Goal: Obtain resource: Download file/media

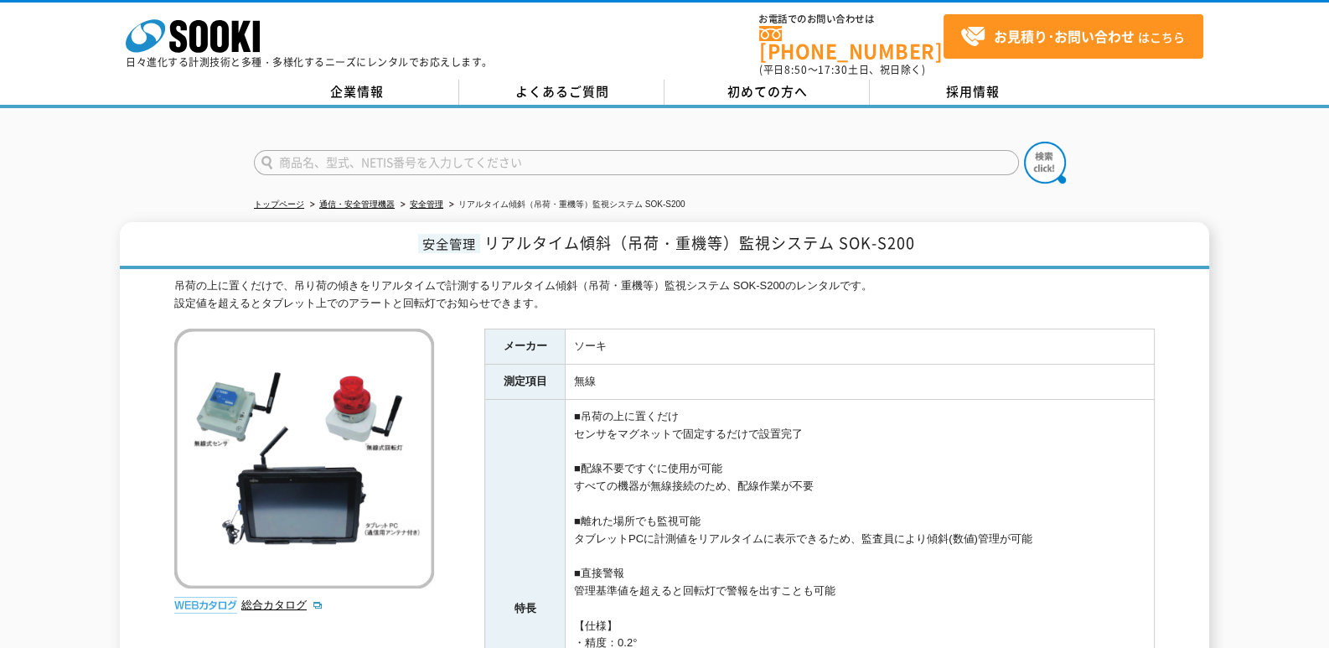
click at [213, 597] on img at bounding box center [205, 605] width 63 height 17
drag, startPoint x: 218, startPoint y: 598, endPoint x: 239, endPoint y: 594, distance: 21.4
click at [218, 597] on img at bounding box center [205, 605] width 63 height 17
click at [264, 598] on link "総合カタログ" at bounding box center [282, 604] width 82 height 13
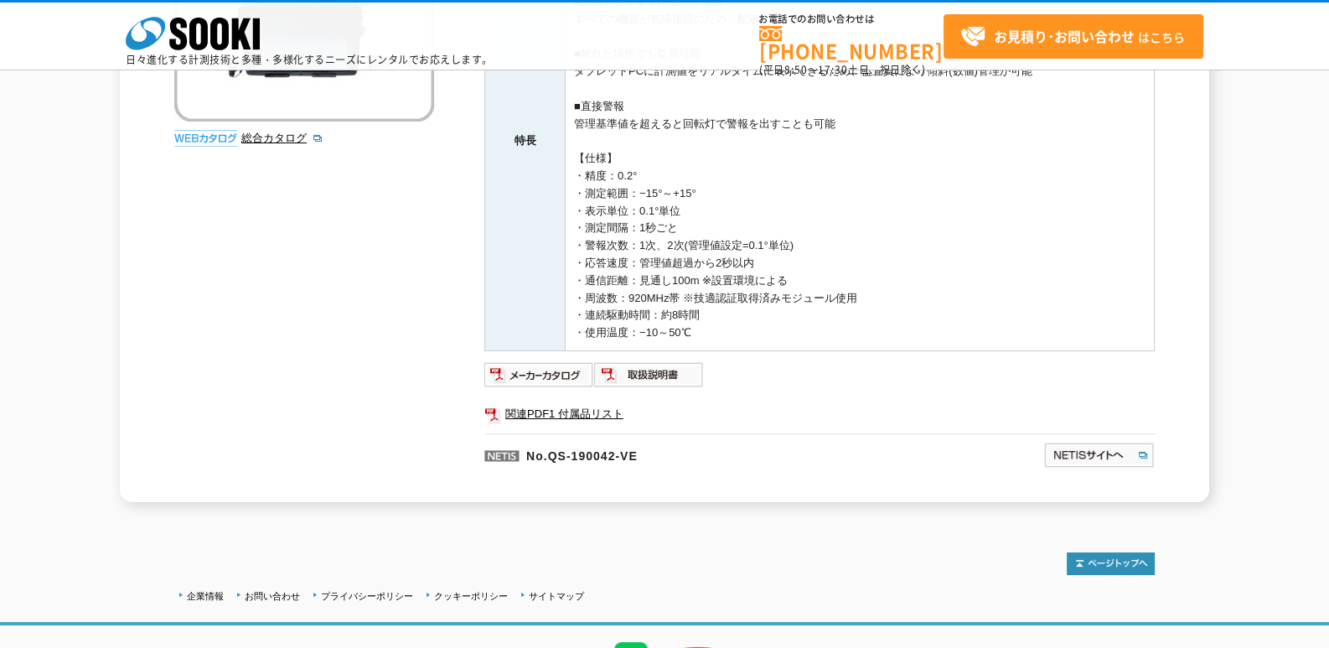
scroll to position [418, 0]
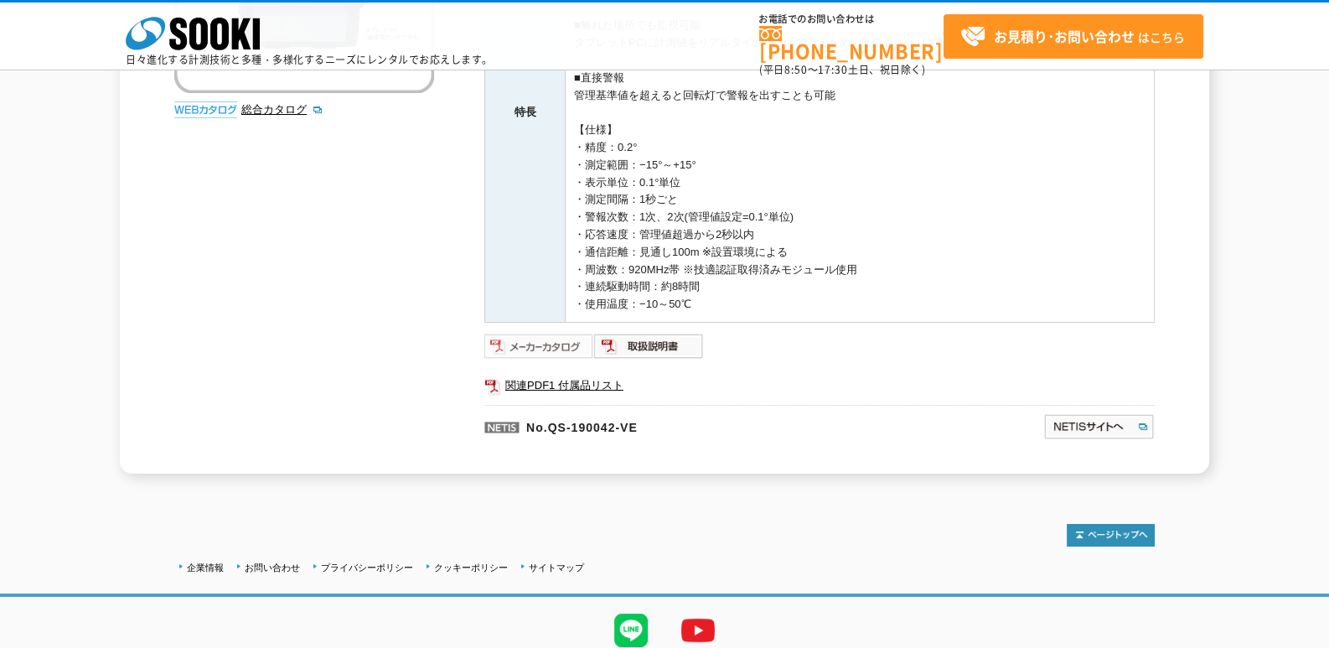
click at [526, 348] on img at bounding box center [539, 346] width 110 height 27
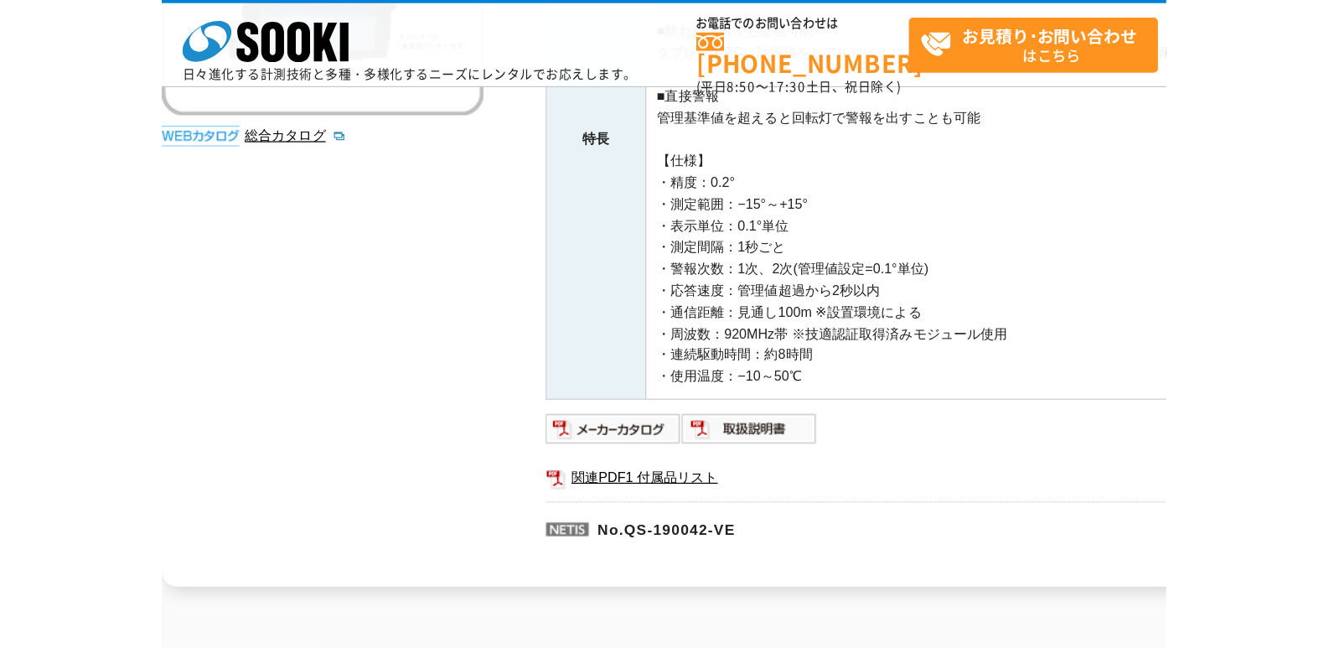
scroll to position [279, 0]
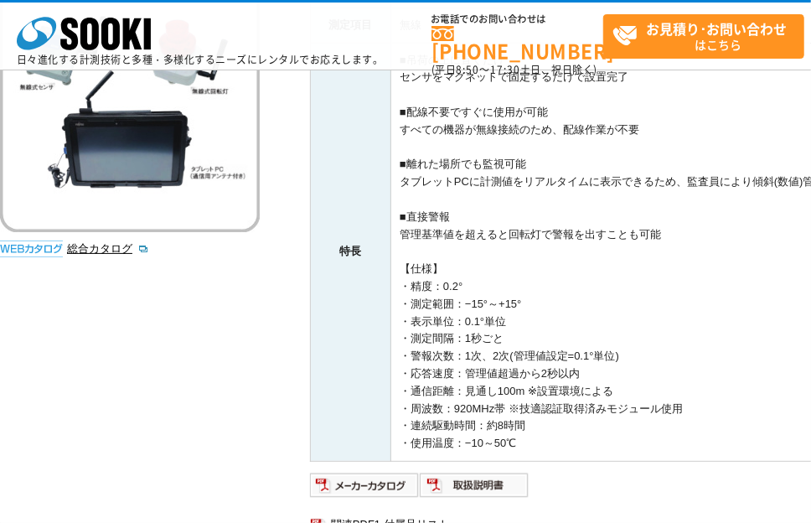
click at [50, 246] on img at bounding box center [31, 248] width 63 height 17
click at [96, 247] on link "総合カタログ" at bounding box center [108, 248] width 82 height 13
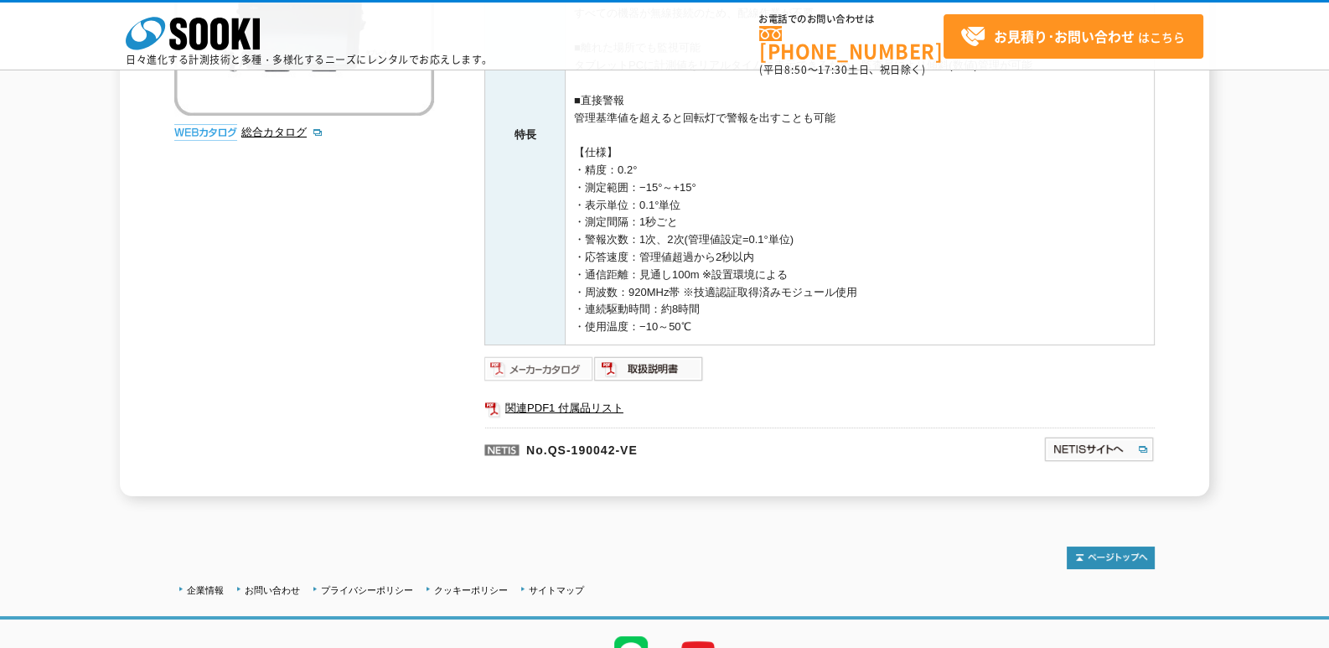
scroll to position [479, 0]
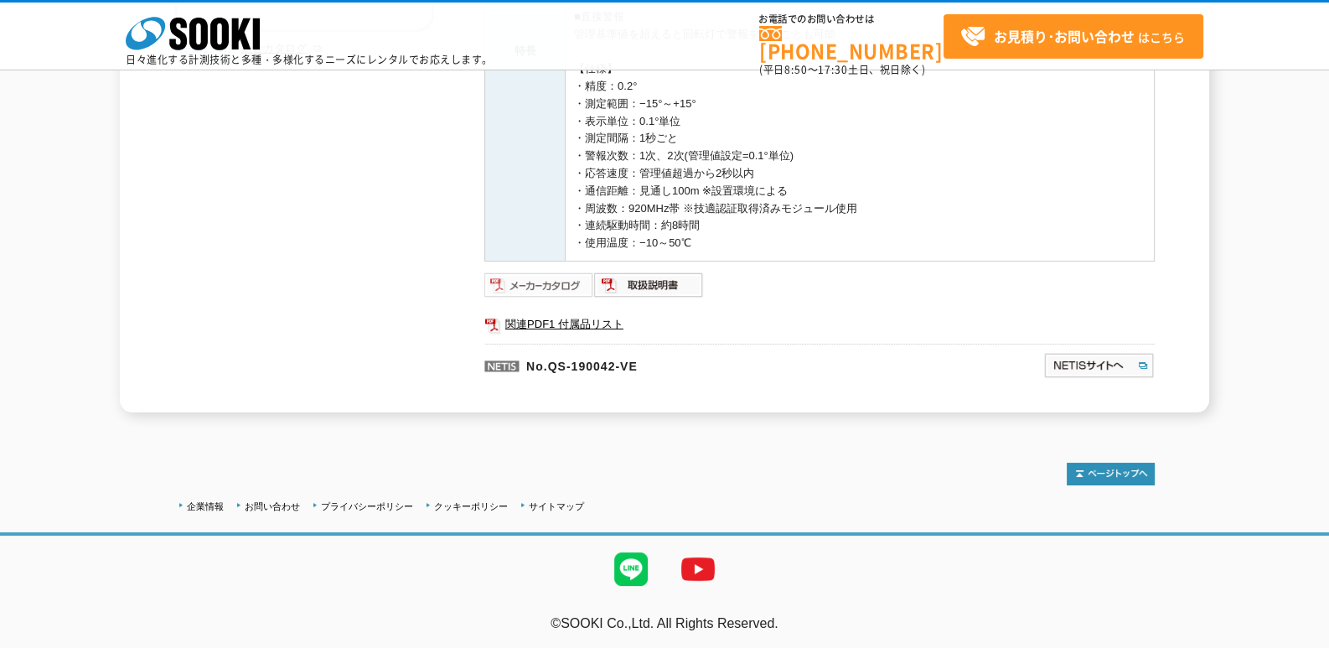
click at [569, 285] on img at bounding box center [539, 284] width 110 height 27
